Goal: Transaction & Acquisition: Purchase product/service

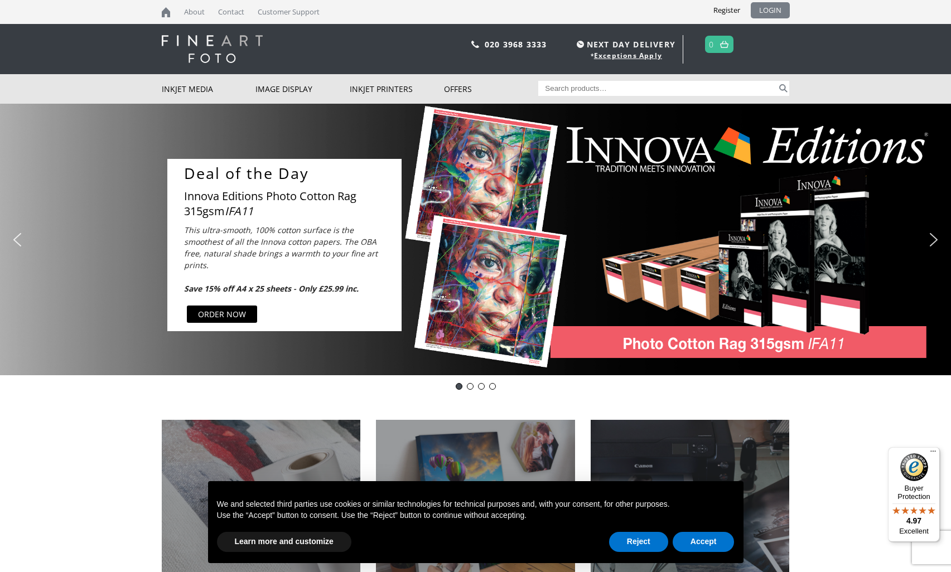
click at [776, 8] on link "LOGIN" at bounding box center [770, 10] width 39 height 16
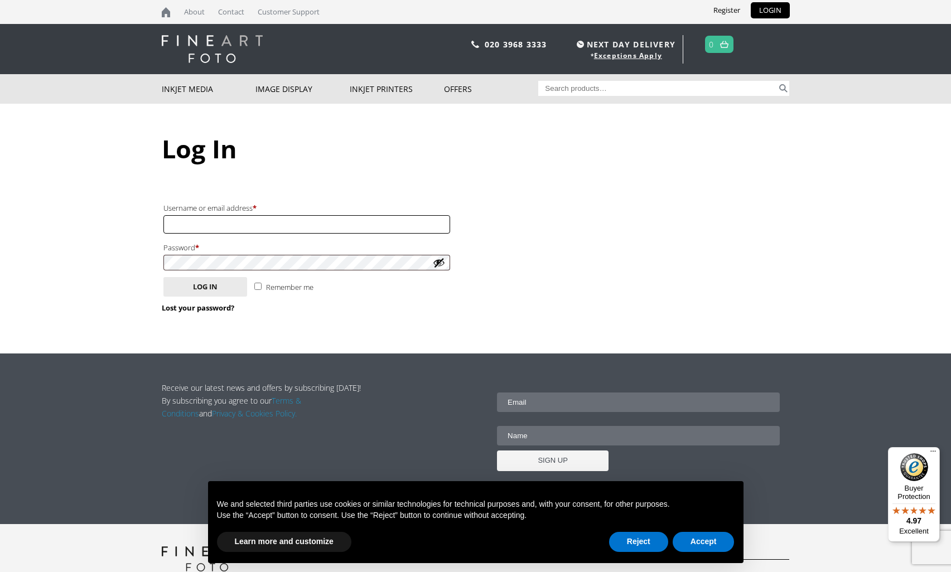
type input "r.moody552@btinternet.com"
click at [205, 284] on button "Log in" at bounding box center [205, 287] width 84 height 20
click at [196, 285] on button "Log in" at bounding box center [205, 287] width 84 height 20
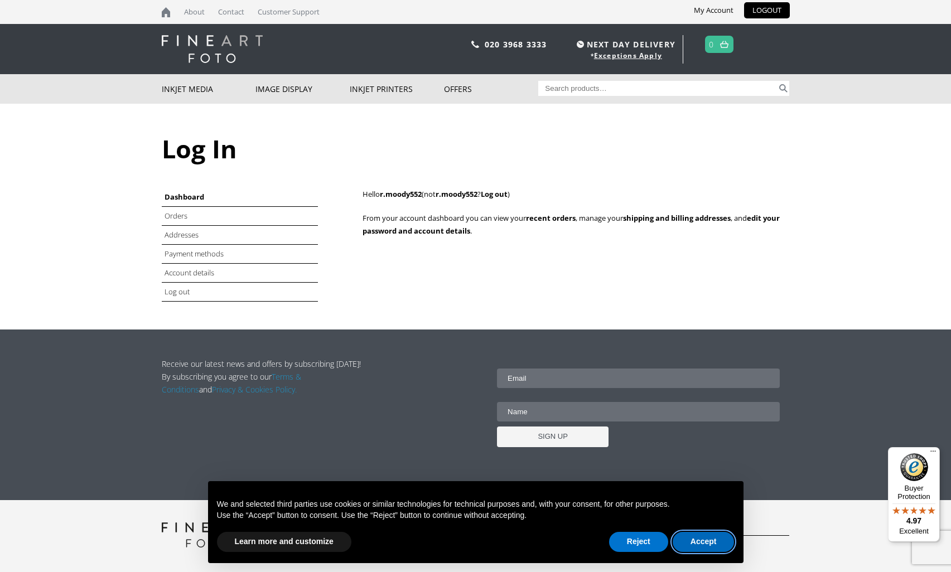
click at [708, 541] on button "Accept" at bounding box center [704, 542] width 62 height 20
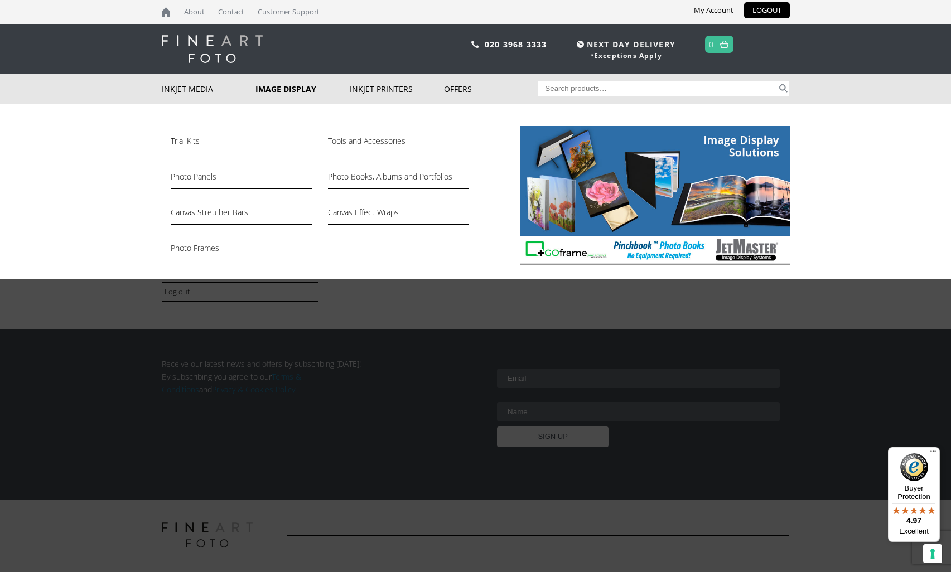
click at [280, 87] on link "Image Display" at bounding box center [303, 89] width 94 height 30
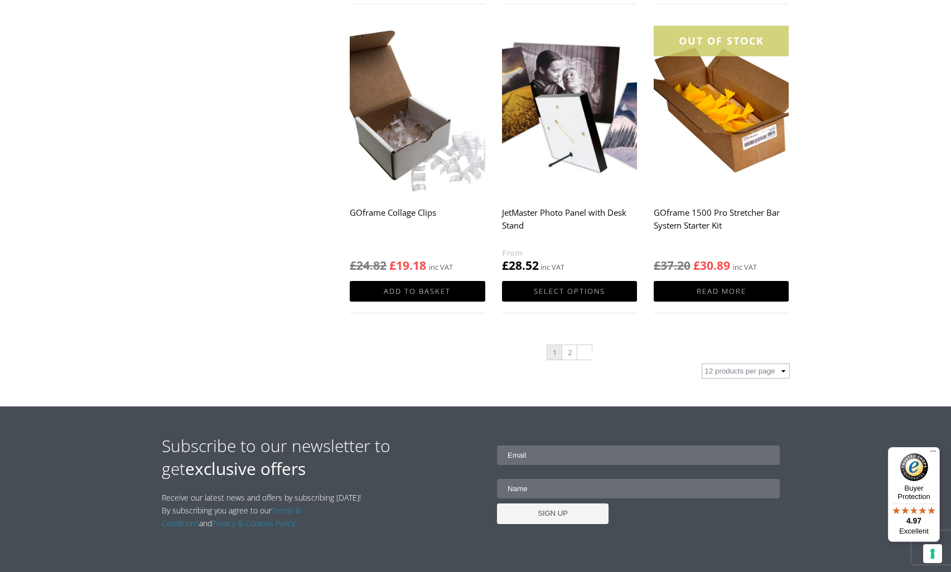
scroll to position [1115, 0]
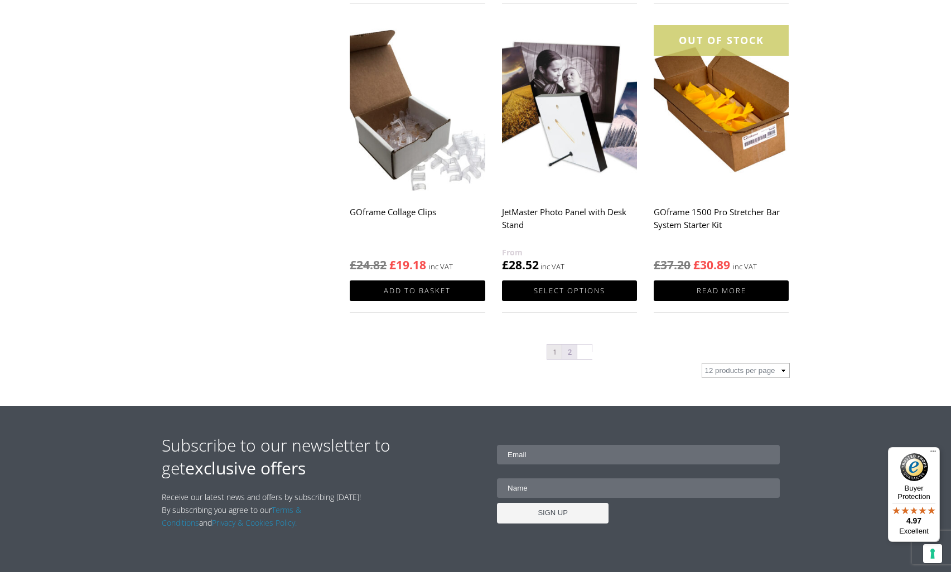
click at [571, 351] on link "2" at bounding box center [569, 352] width 15 height 15
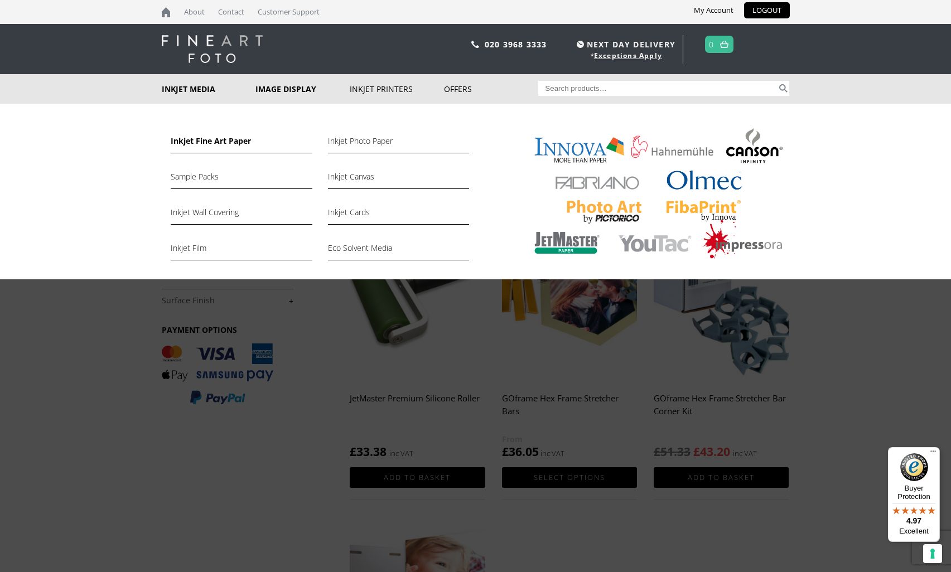
click at [235, 139] on link "Inkjet Fine Art Paper" at bounding box center [241, 143] width 141 height 19
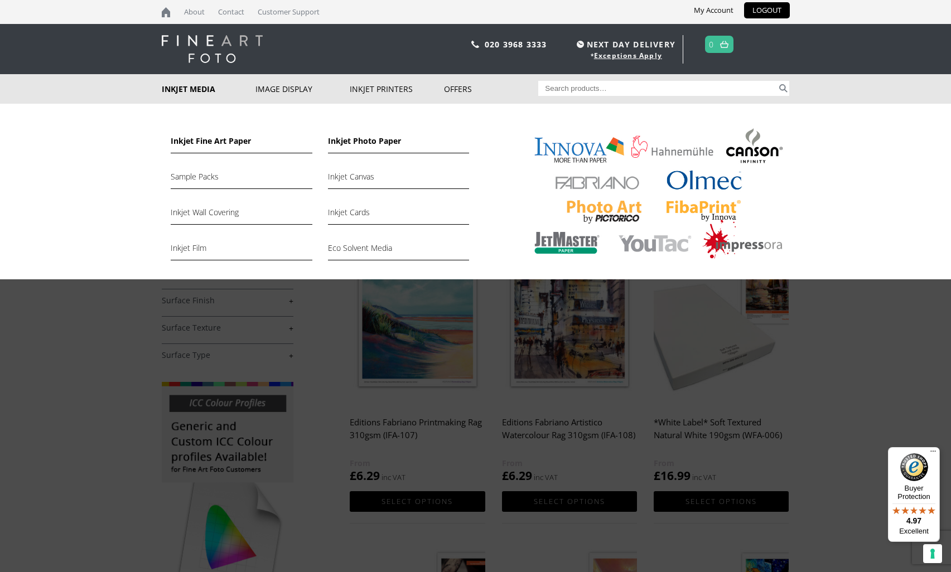
click at [351, 141] on link "Inkjet Photo Paper" at bounding box center [398, 143] width 141 height 19
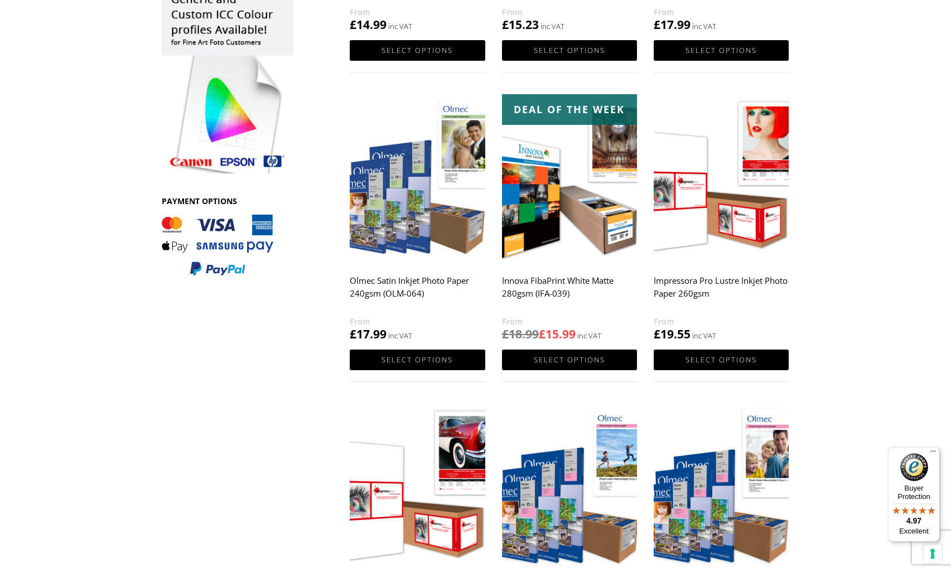
scroll to position [425, 0]
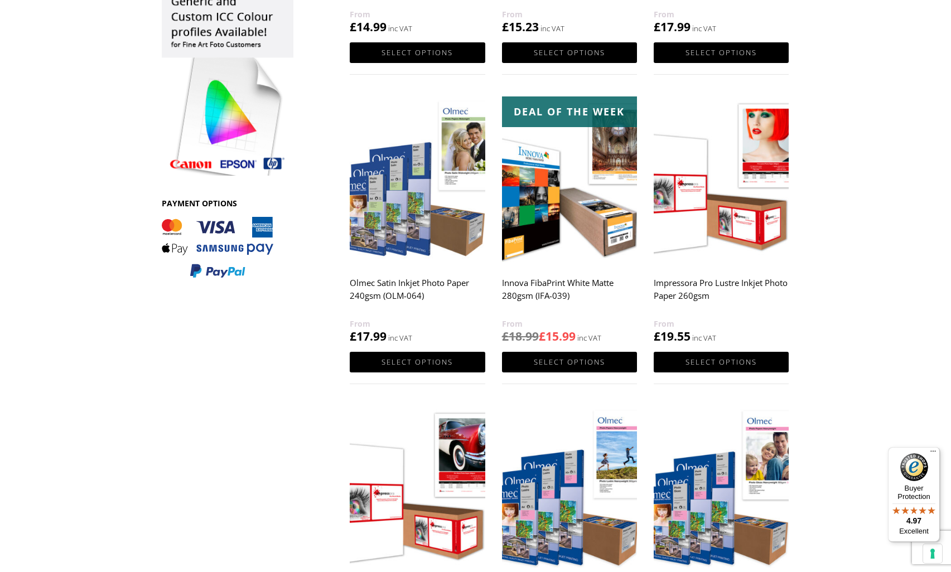
click at [533, 175] on img at bounding box center [569, 181] width 135 height 169
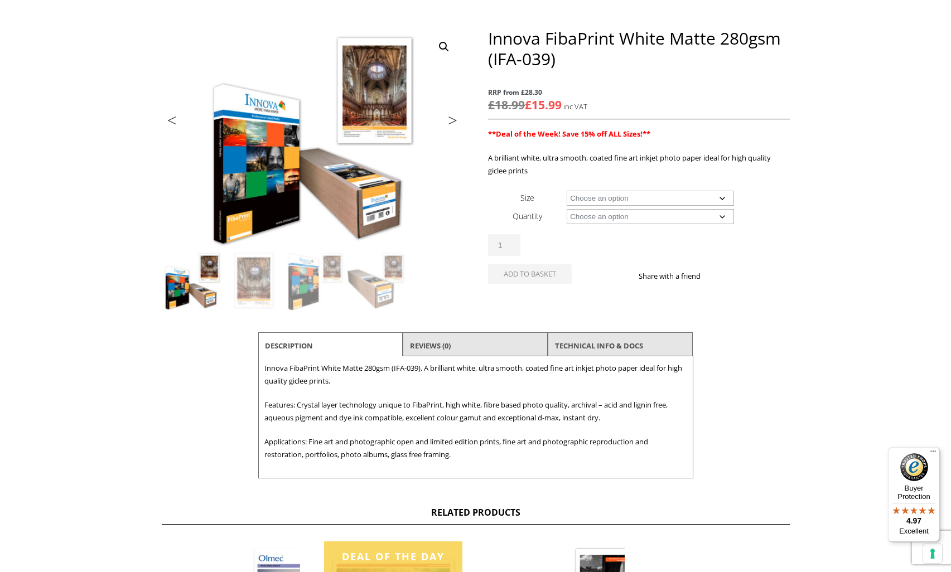
scroll to position [131, 0]
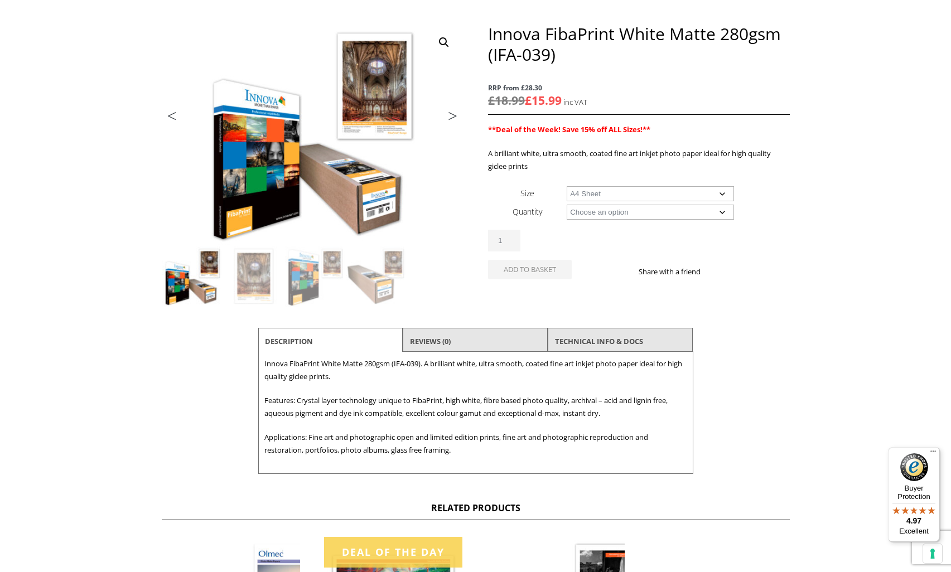
select select "a4-sheet"
select select "25-sheets"
select select "a4-sheet"
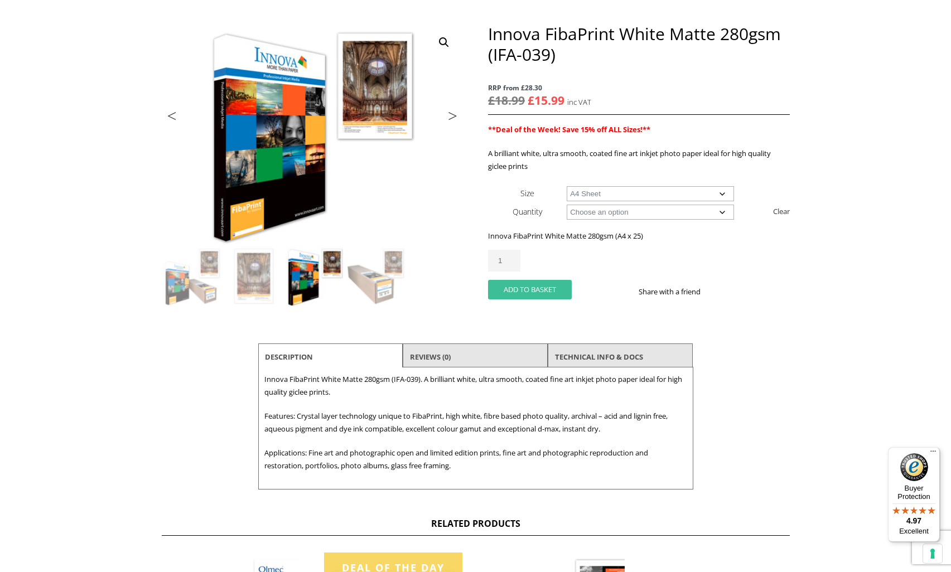
click at [533, 287] on button "Add to basket" at bounding box center [530, 290] width 84 height 20
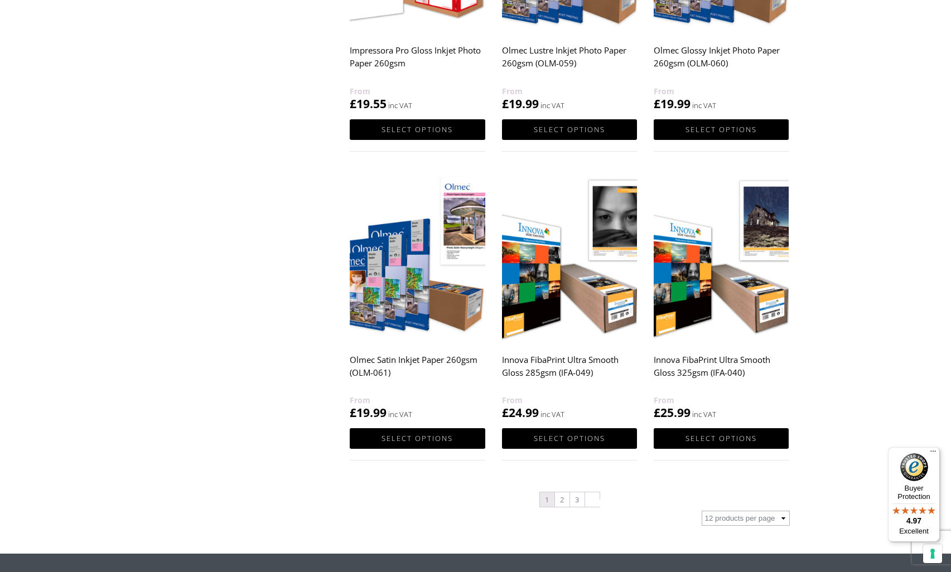
scroll to position [970, 0]
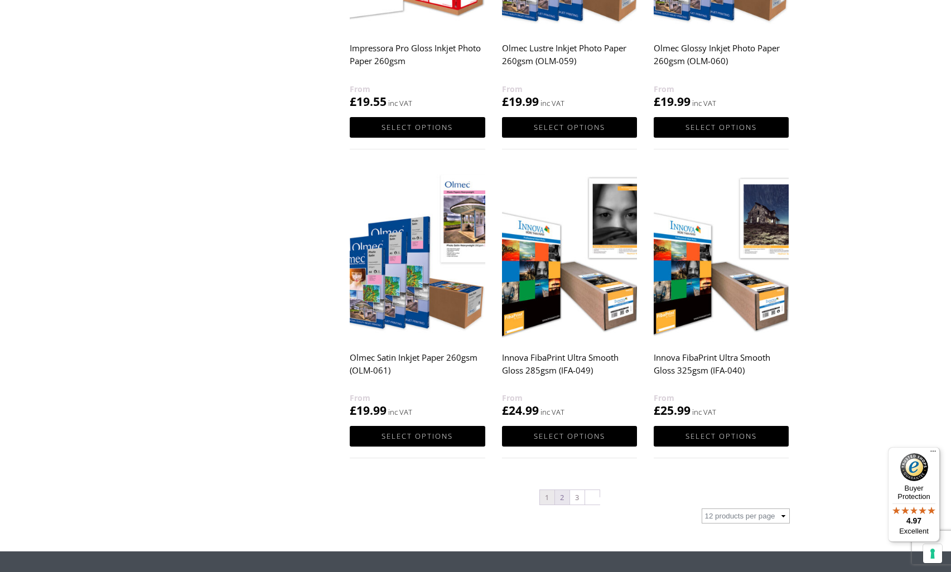
click at [562, 497] on link "2" at bounding box center [562, 497] width 15 height 15
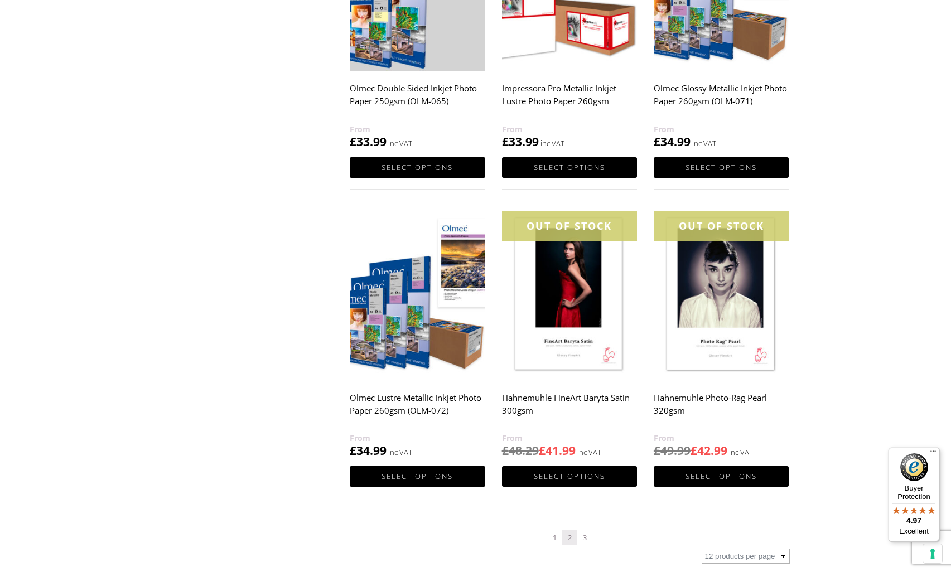
scroll to position [930, 0]
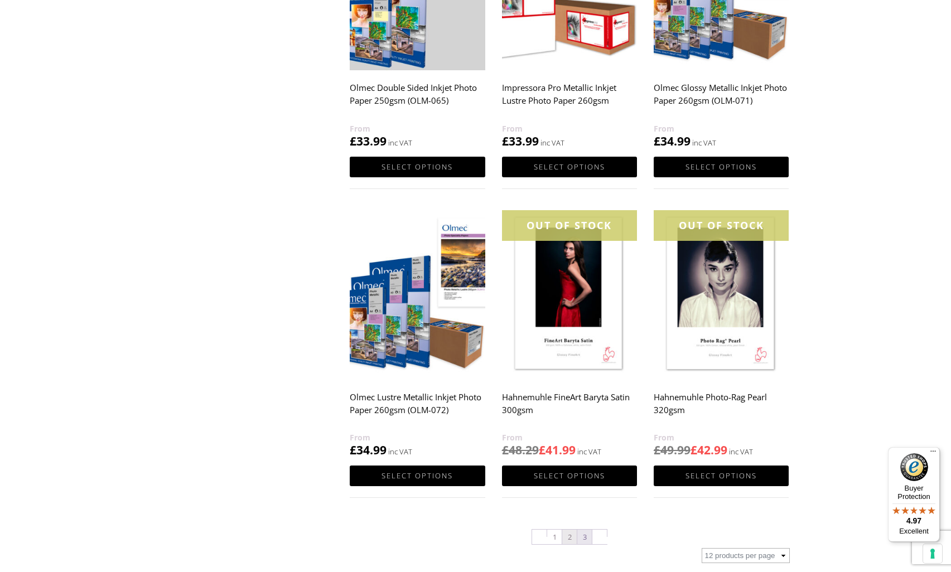
click at [586, 538] on link "3" at bounding box center [584, 537] width 15 height 15
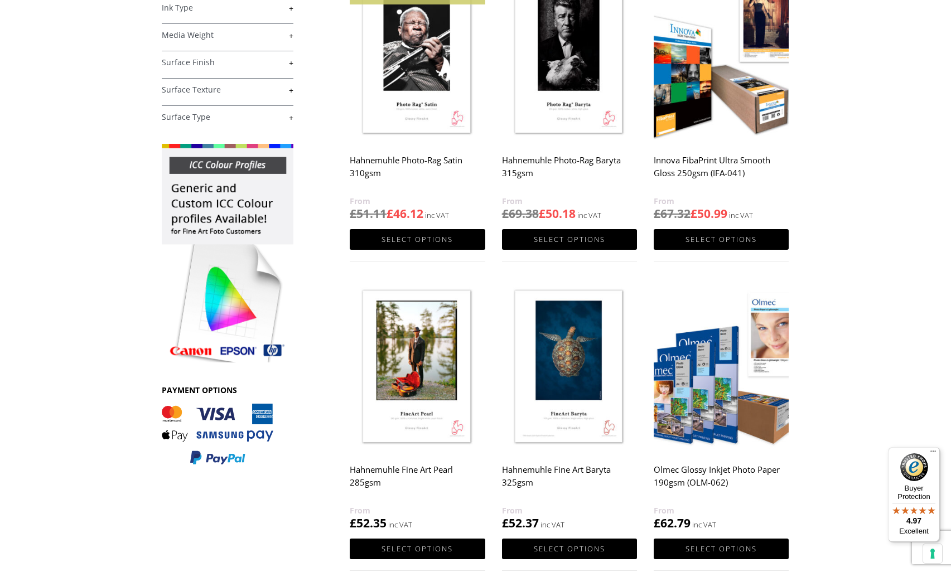
scroll to position [229, 0]
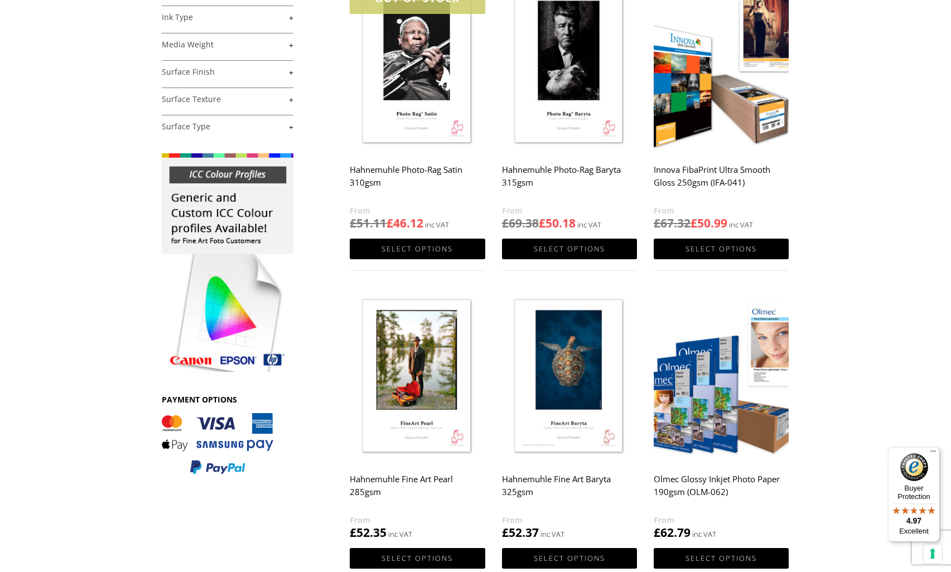
click at [709, 360] on img at bounding box center [721, 377] width 135 height 169
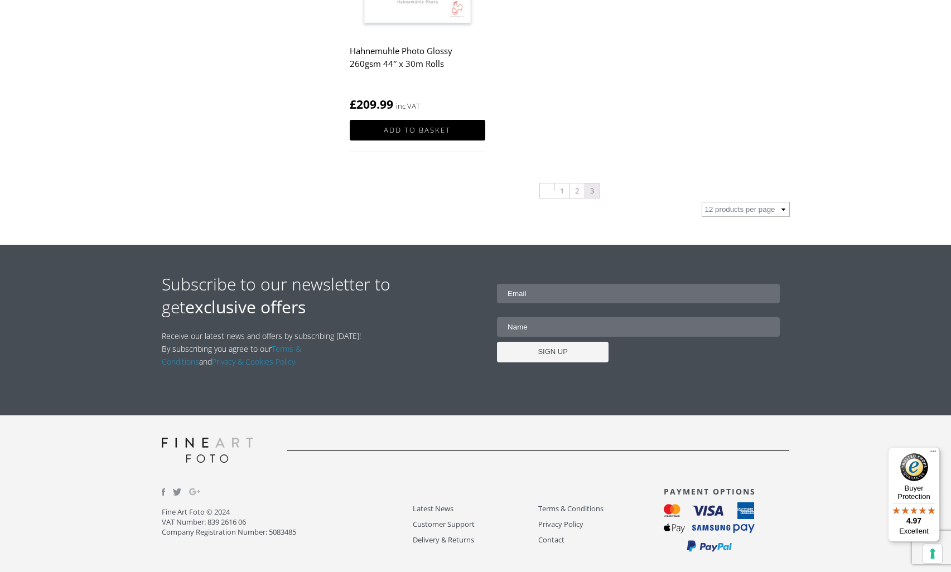
scroll to position [969, 0]
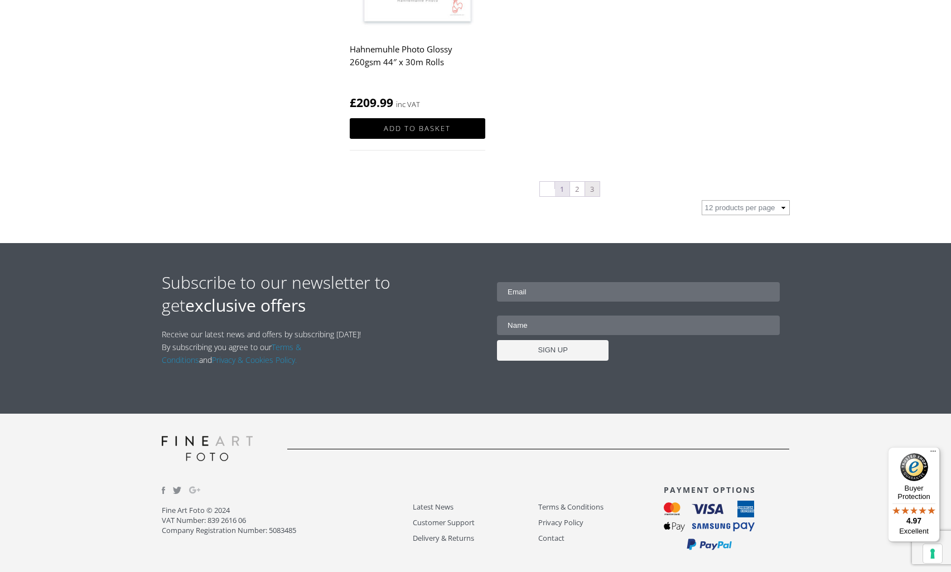
click at [565, 191] on link "1" at bounding box center [562, 189] width 15 height 15
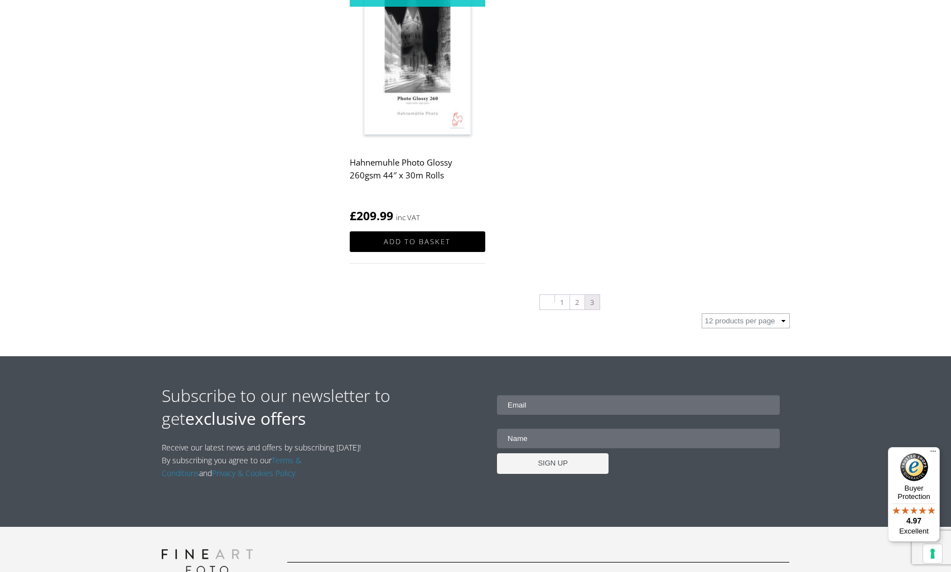
scroll to position [857, 0]
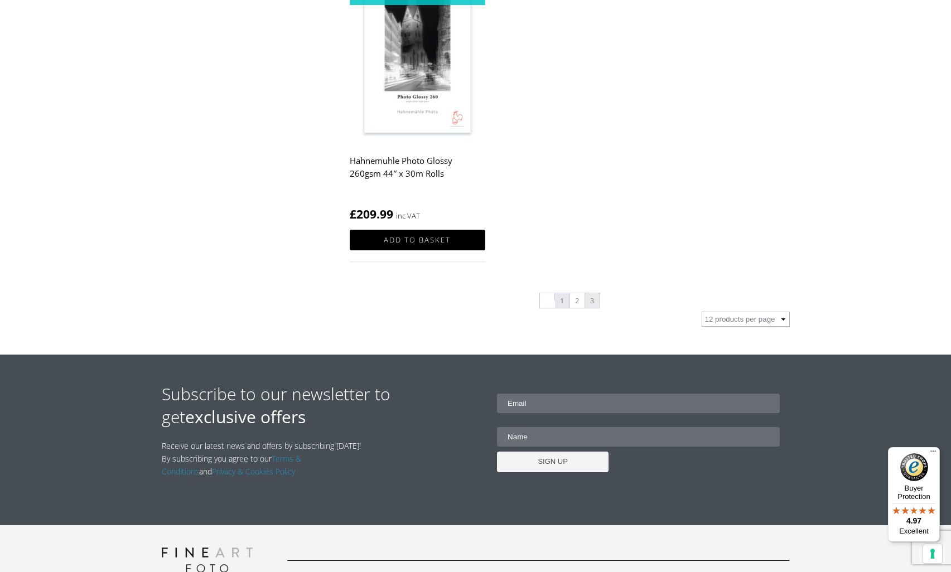
click at [562, 302] on link "1" at bounding box center [562, 300] width 15 height 15
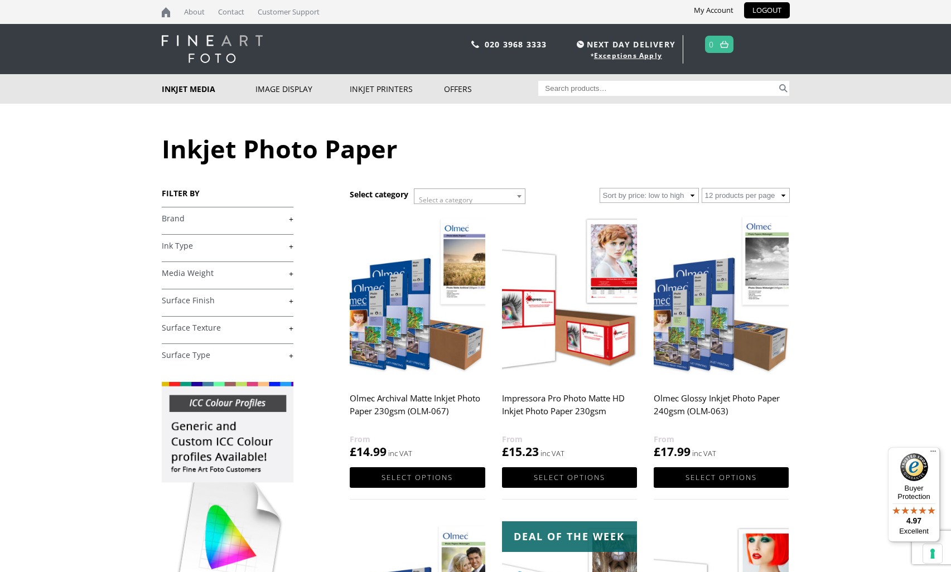
click at [204, 301] on link "+" at bounding box center [228, 301] width 132 height 11
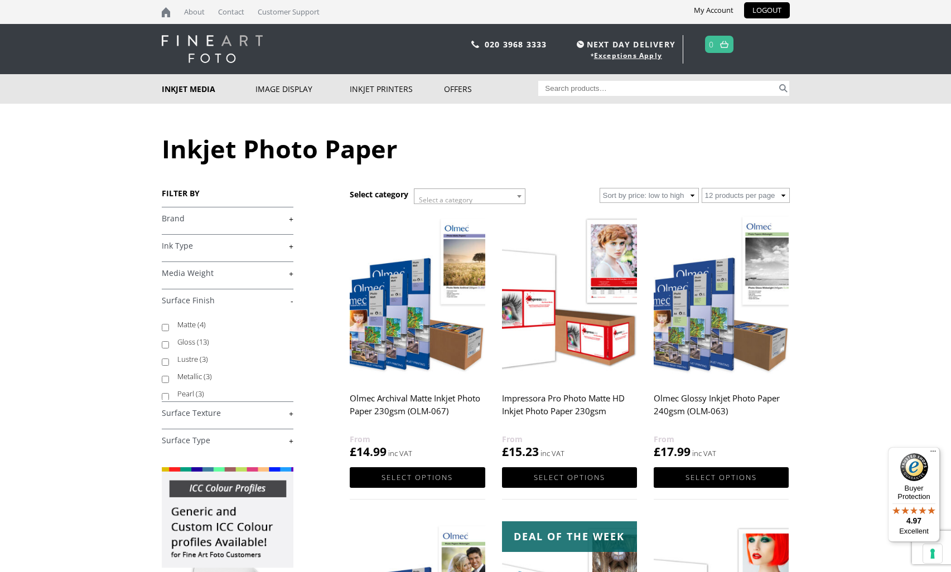
click at [166, 362] on input "Lustre (3)" at bounding box center [165, 362] width 7 height 7
checkbox input "true"
click at [290, 412] on link "+" at bounding box center [228, 413] width 132 height 11
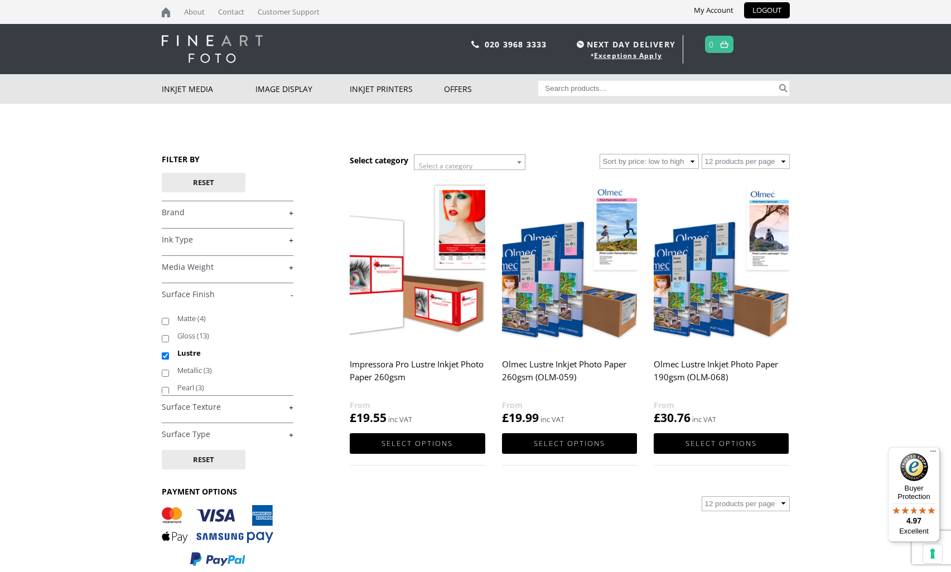
click at [290, 412] on link "+" at bounding box center [228, 407] width 132 height 11
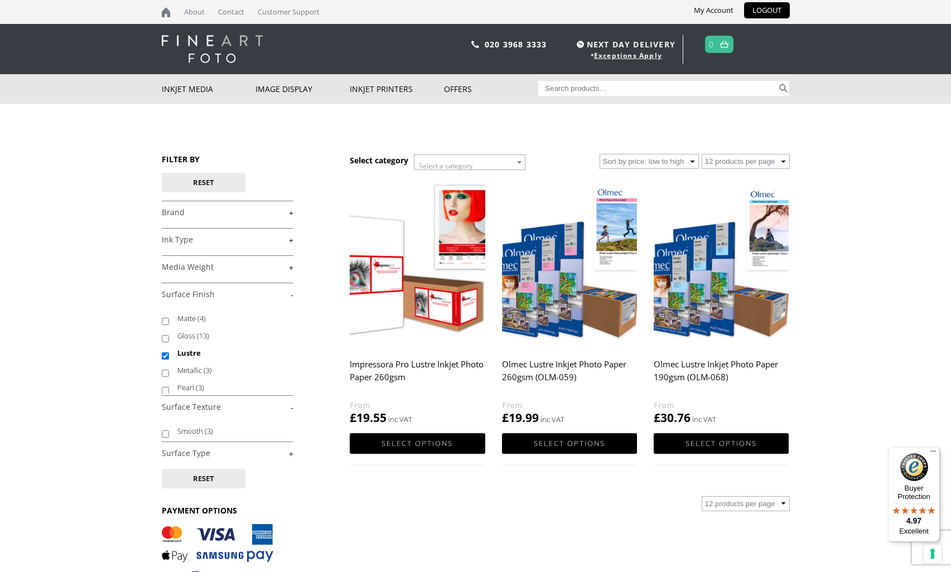
click at [290, 412] on link "-" at bounding box center [228, 407] width 132 height 11
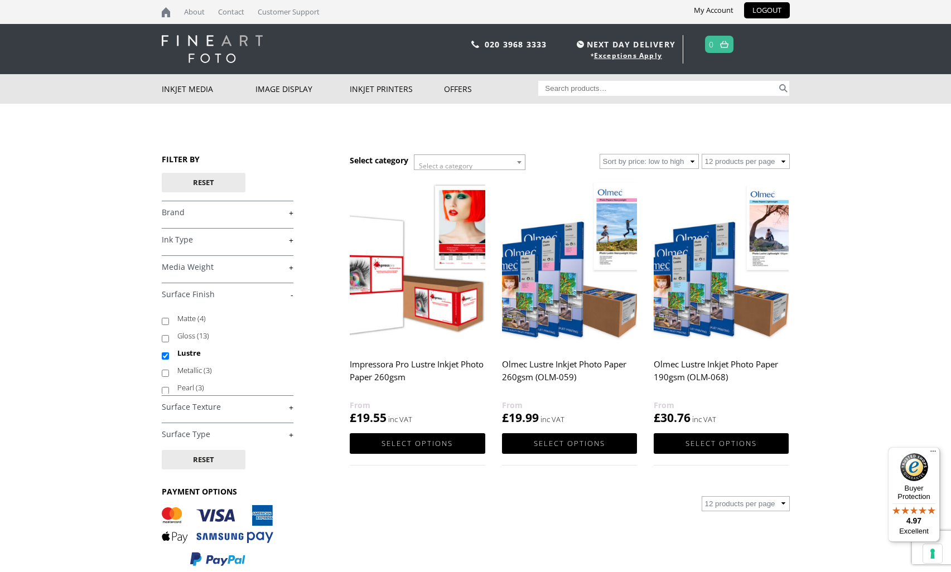
click at [558, 285] on img at bounding box center [569, 262] width 135 height 169
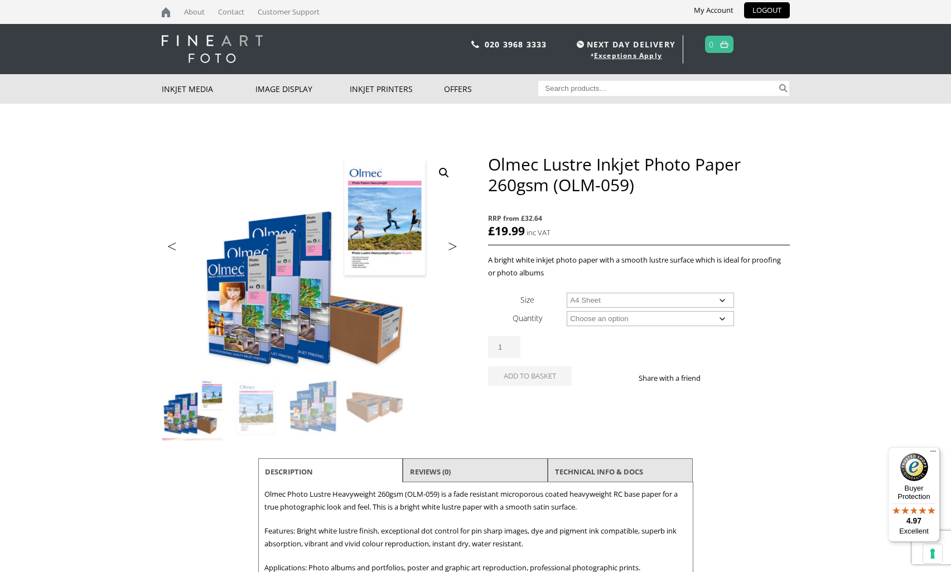
select select "a4-sheet"
select select "50-sheets"
select select "a4-sheet"
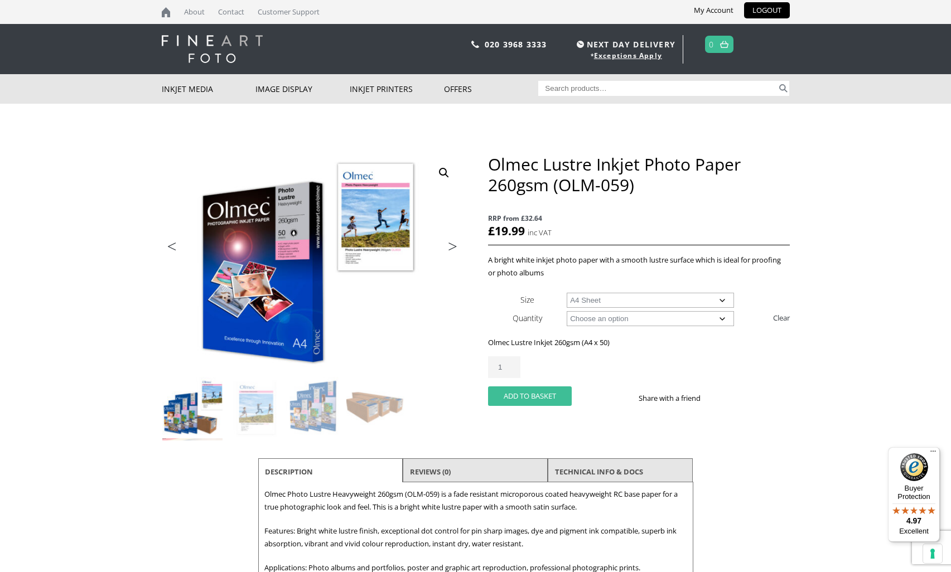
click at [550, 393] on button "Add to basket" at bounding box center [530, 397] width 84 height 20
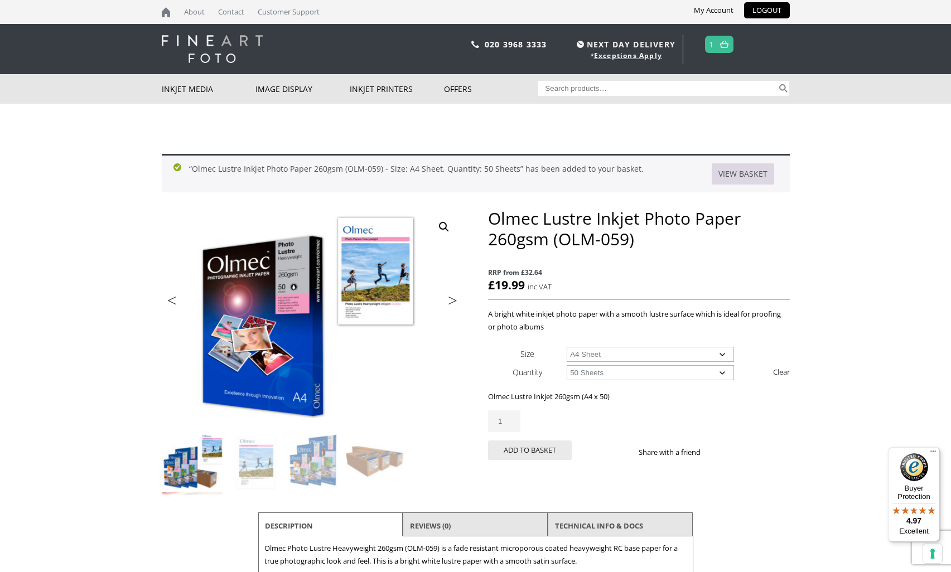
click at [744, 171] on link "View basket" at bounding box center [743, 173] width 62 height 21
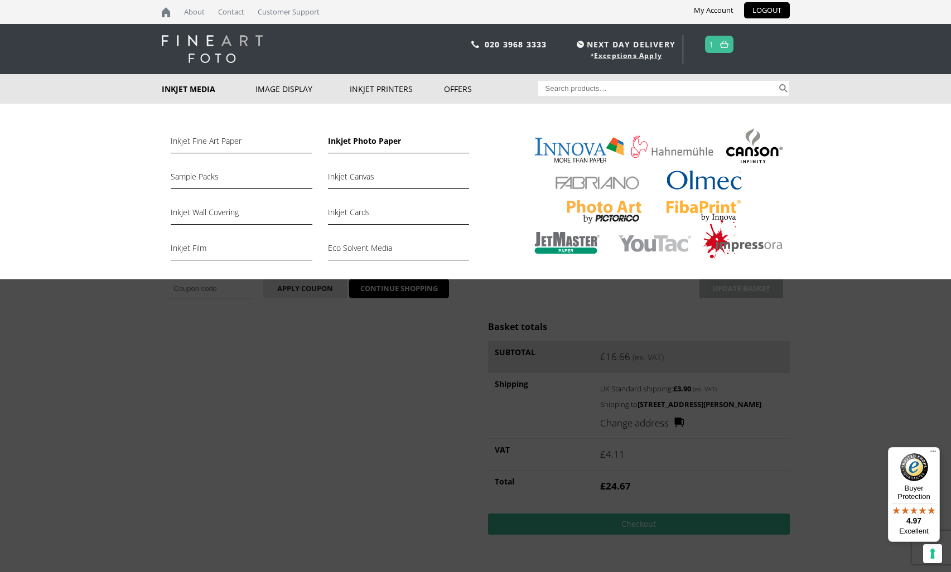
click at [351, 142] on link "Inkjet Photo Paper" at bounding box center [398, 143] width 141 height 19
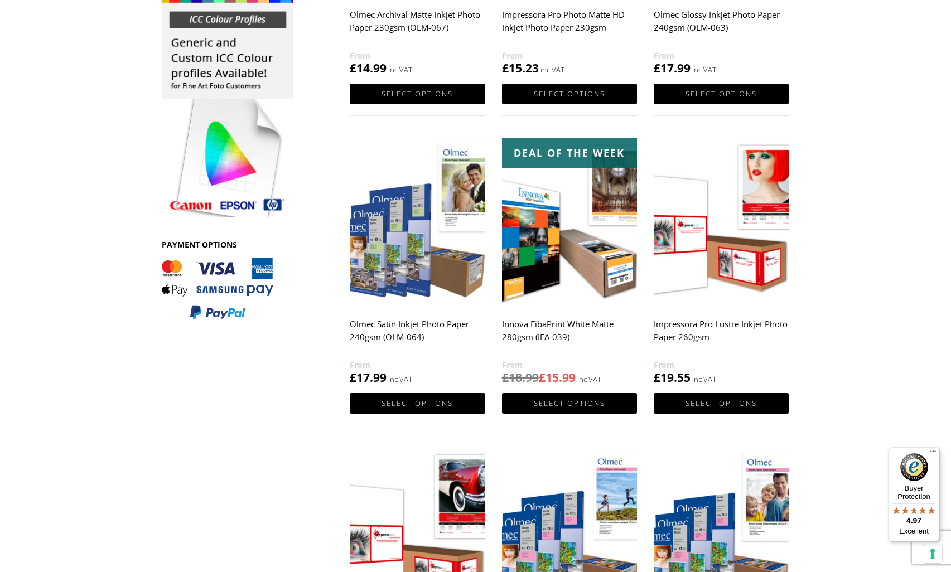
scroll to position [386, 0]
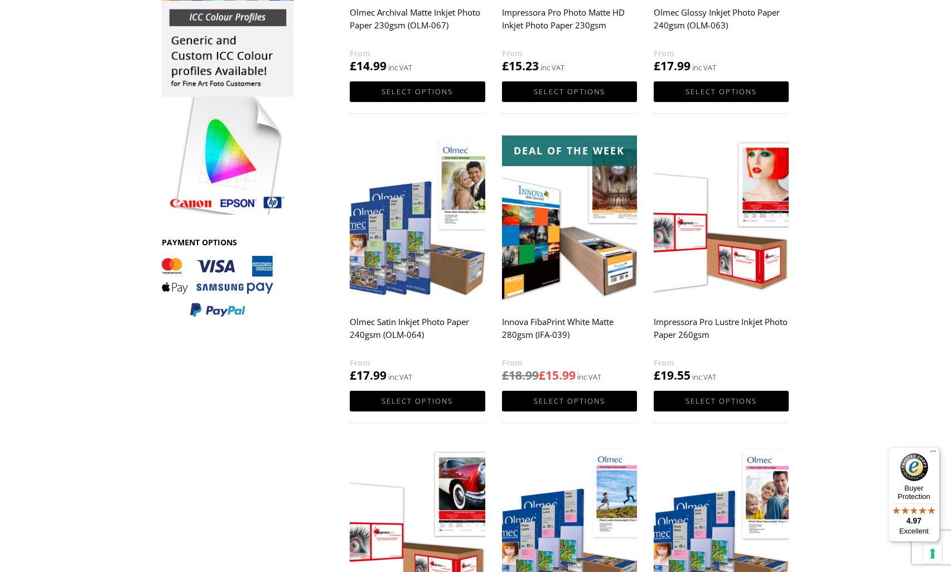
click at [523, 220] on img at bounding box center [569, 220] width 135 height 169
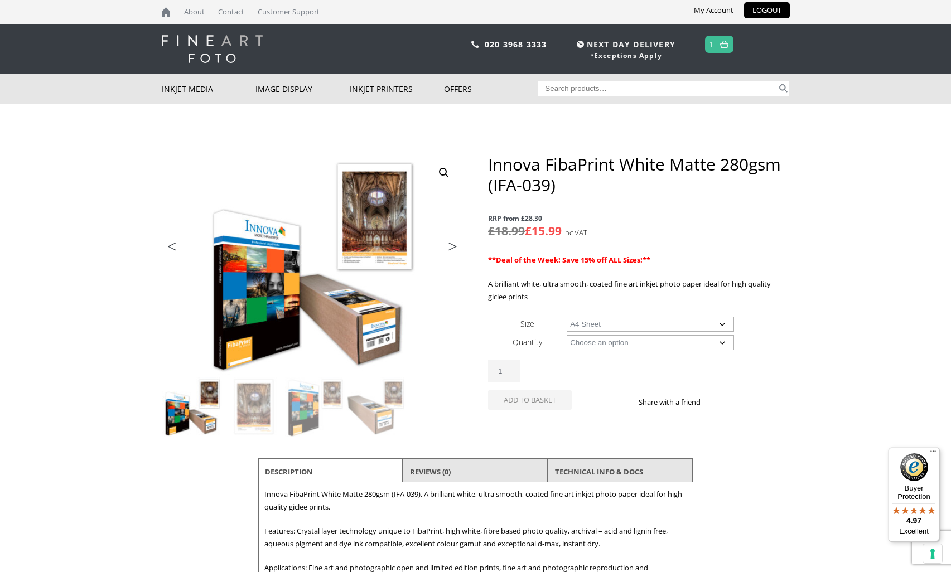
select select "a4-sheet"
select select "25-sheets"
select select "a4-sheet"
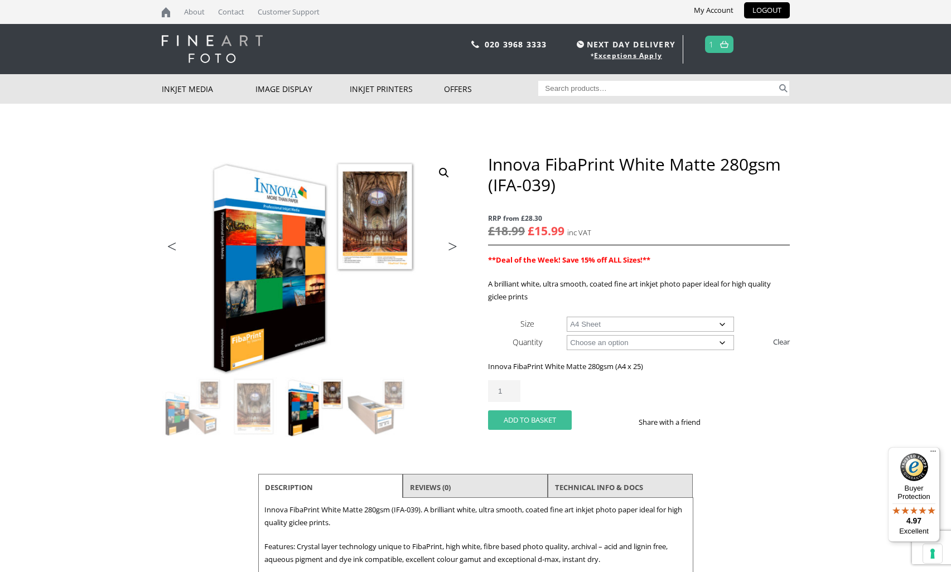
click at [520, 419] on button "Add to basket" at bounding box center [530, 421] width 84 height 20
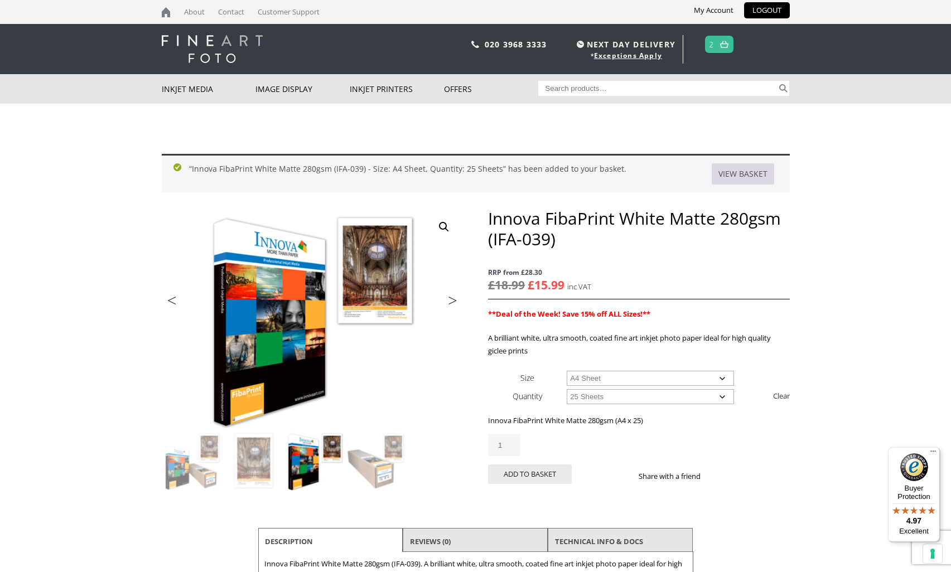
drag, startPoint x: 748, startPoint y: 173, endPoint x: 754, endPoint y: 177, distance: 7.6
click at [748, 174] on link "View basket" at bounding box center [743, 173] width 62 height 21
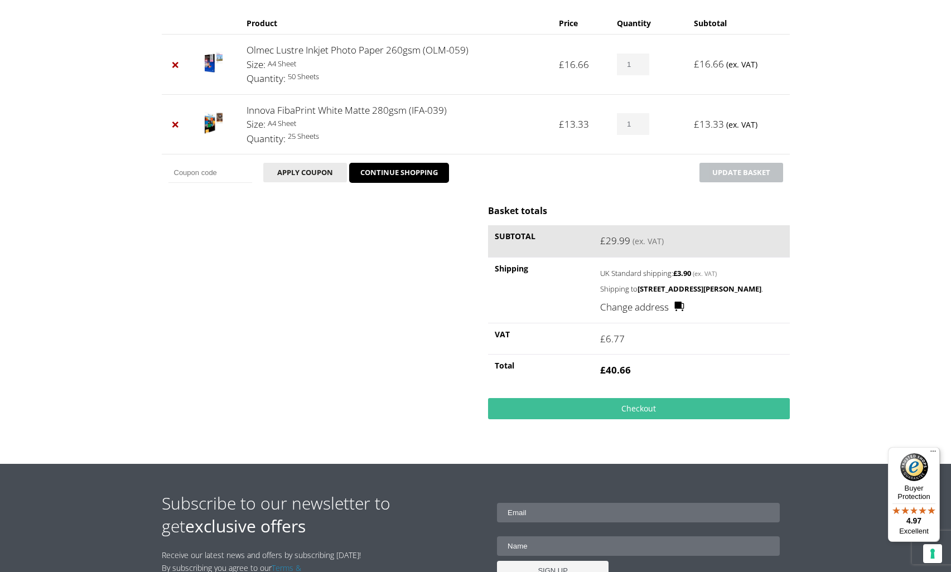
scroll to position [182, 0]
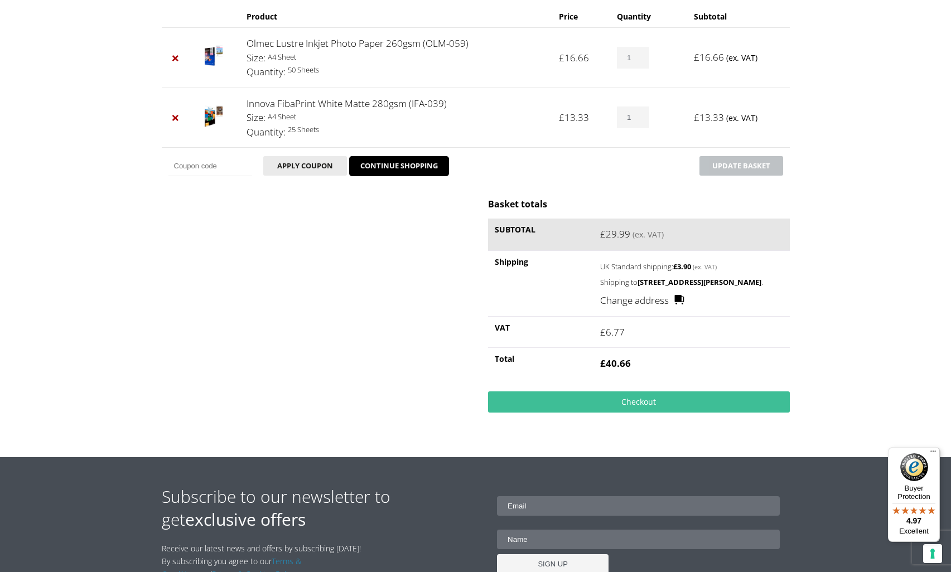
drag, startPoint x: 177, startPoint y: 162, endPoint x: 211, endPoint y: 166, distance: 34.8
click at [177, 162] on input "Coupon:" at bounding box center [210, 166] width 84 height 20
type input "MB10"
click at [286, 162] on button "Apply coupon" at bounding box center [305, 166] width 84 height 20
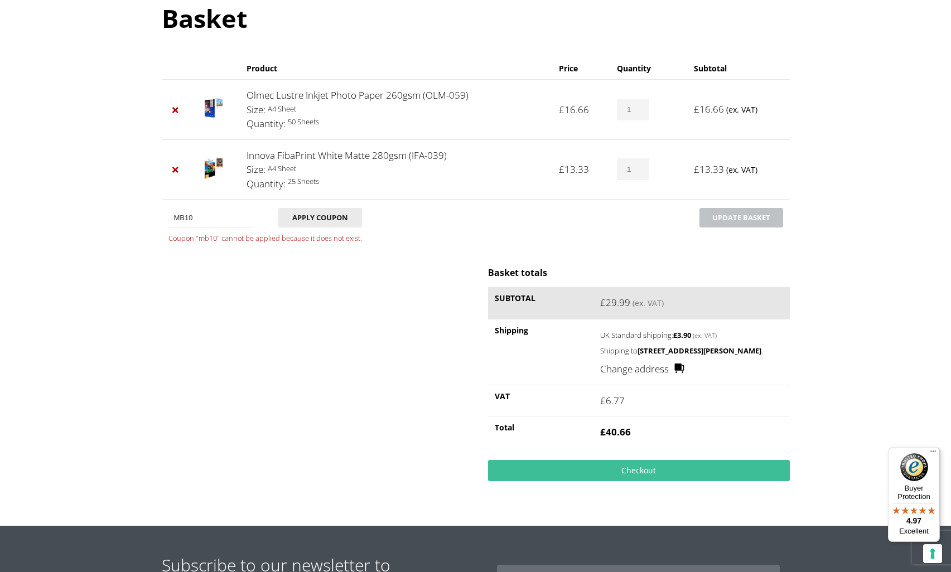
scroll to position [127, 0]
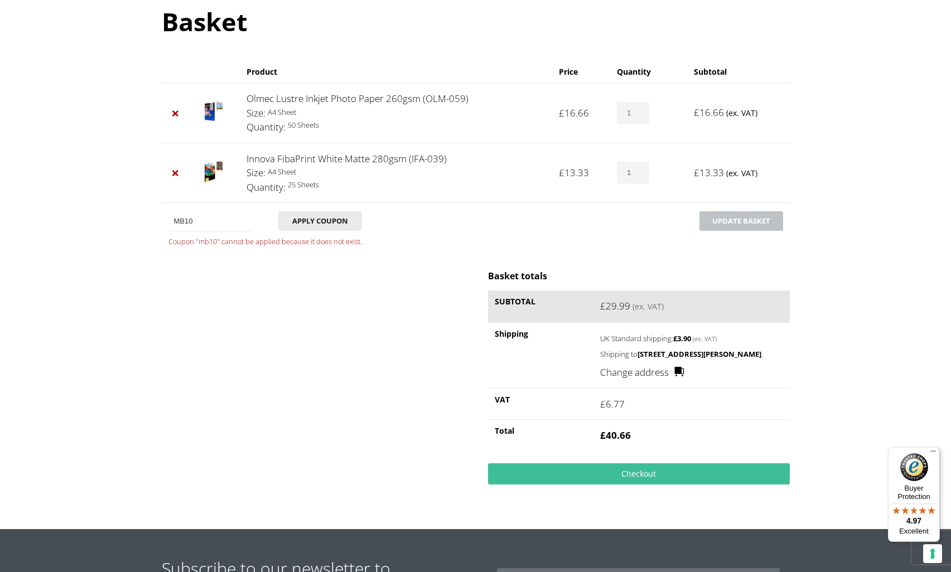
drag, startPoint x: 195, startPoint y: 219, endPoint x: 157, endPoint y: 218, distance: 38.5
click at [157, 218] on body "NEXT DAY DELIVERY * Exceptions Apply About Contact Customer Support My Account …" at bounding box center [475, 159] width 951 height 572
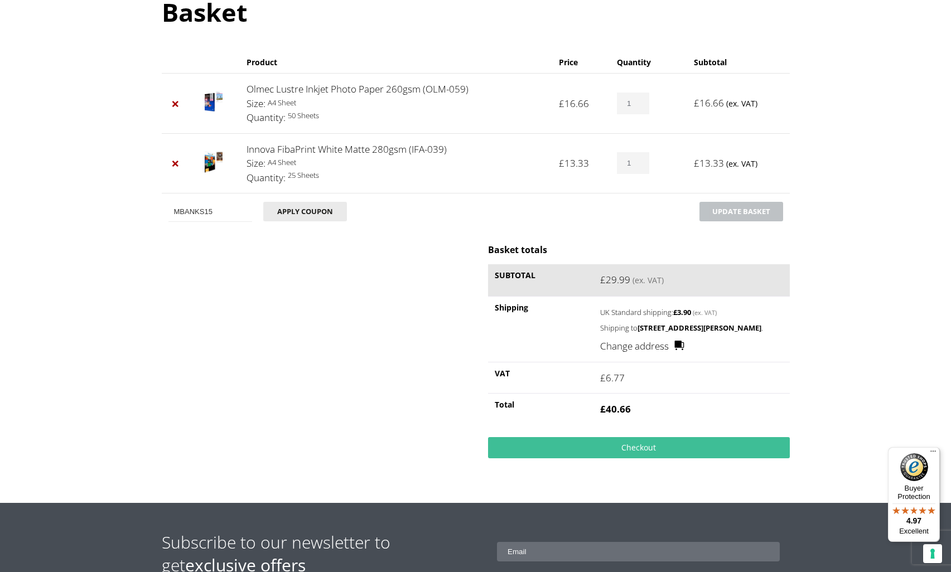
scroll to position [140, 0]
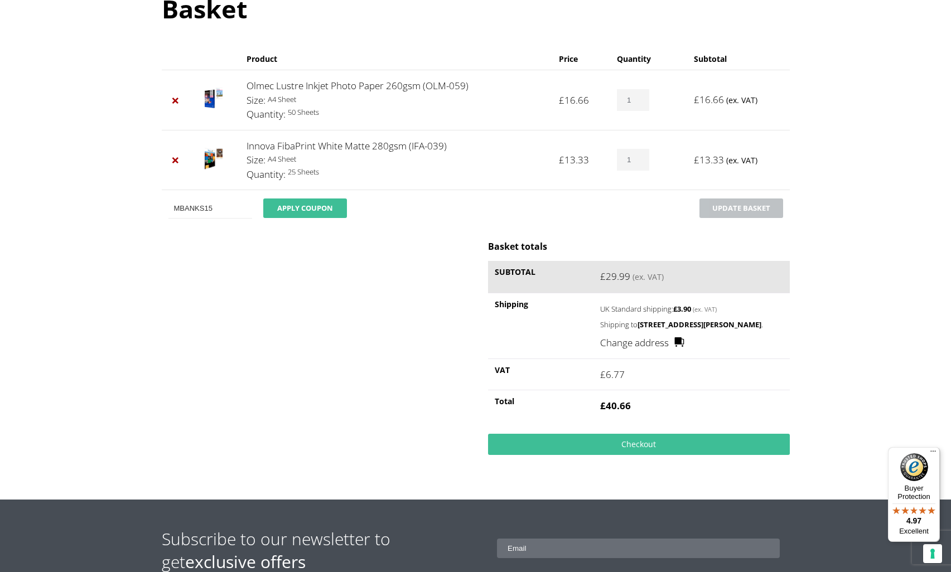
type input "MBANKS15"
click at [318, 207] on button "Apply coupon" at bounding box center [305, 209] width 84 height 20
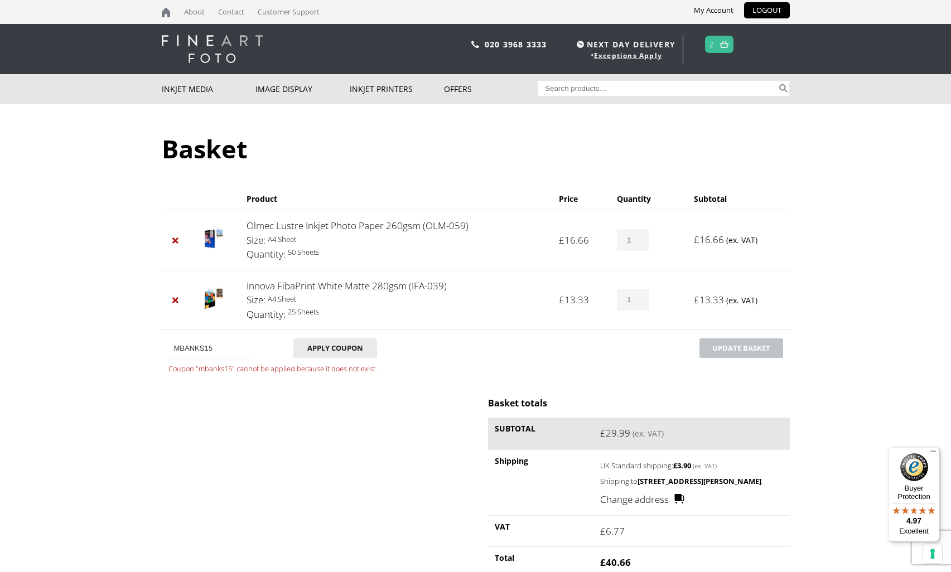
scroll to position [0, 0]
type input "0"
click at [638, 243] on input "0" at bounding box center [633, 240] width 32 height 22
type input "0"
click at [638, 299] on input "0" at bounding box center [633, 300] width 32 height 22
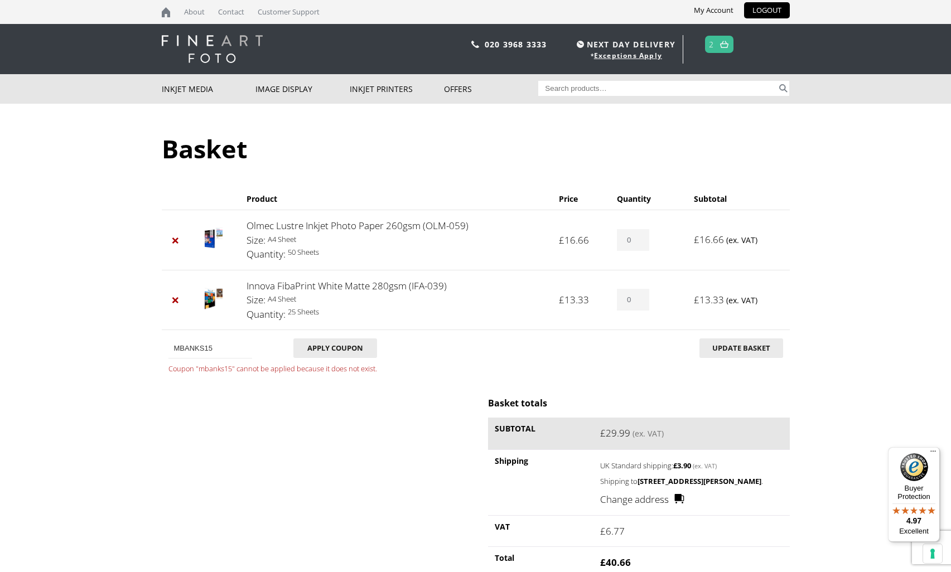
drag, startPoint x: 741, startPoint y: 344, endPoint x: 808, endPoint y: 326, distance: 69.4
click at [741, 344] on button "Update basket" at bounding box center [742, 349] width 84 height 20
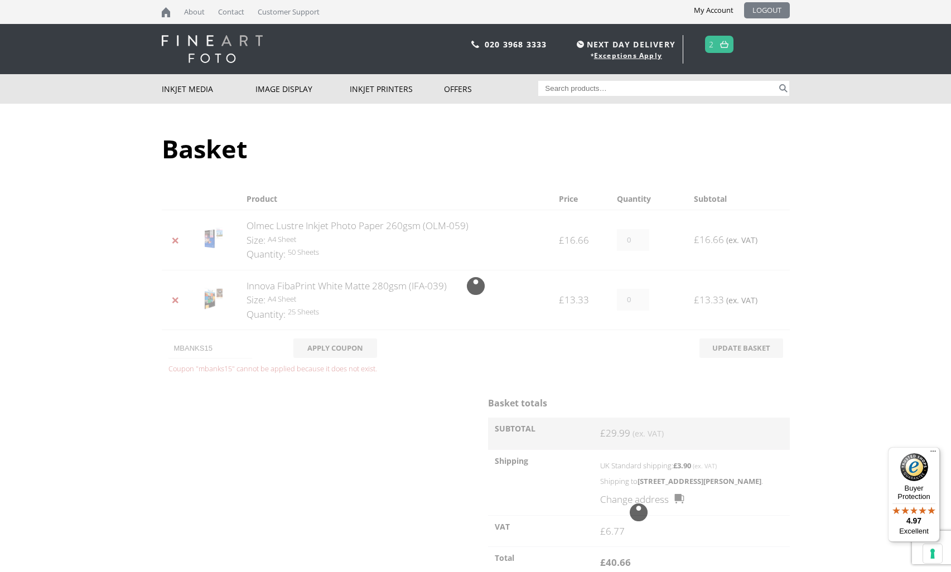
click at [775, 9] on link "LOGOUT" at bounding box center [767, 10] width 46 height 16
